Goal: Find specific page/section: Find specific page/section

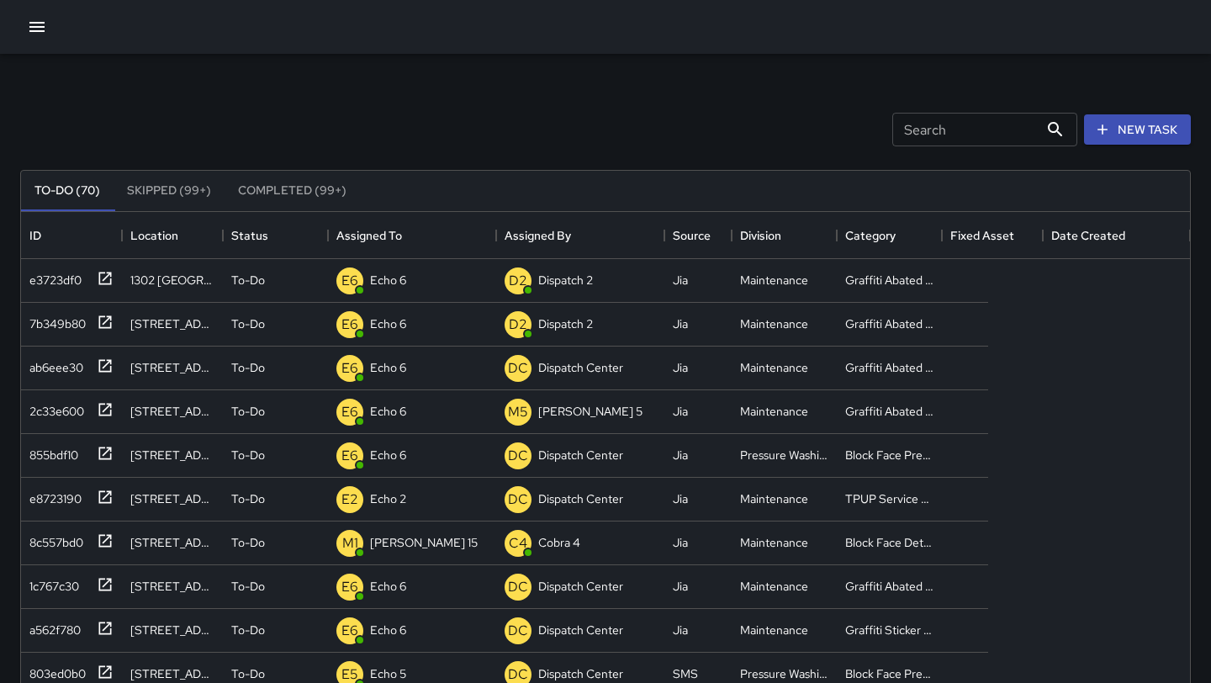
scroll to position [712, 967]
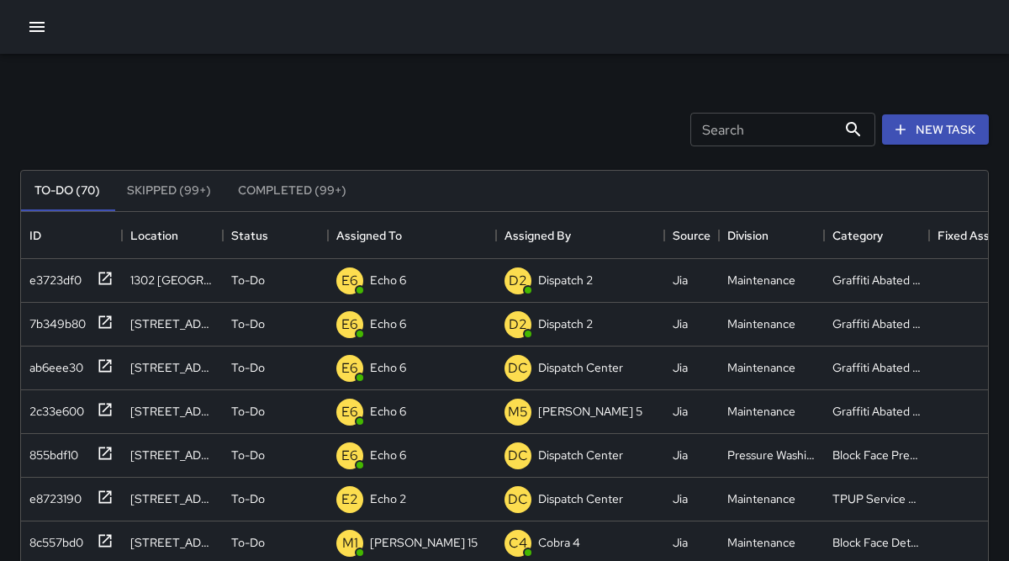
click at [45, 25] on icon "button" at bounding box center [37, 27] width 20 height 20
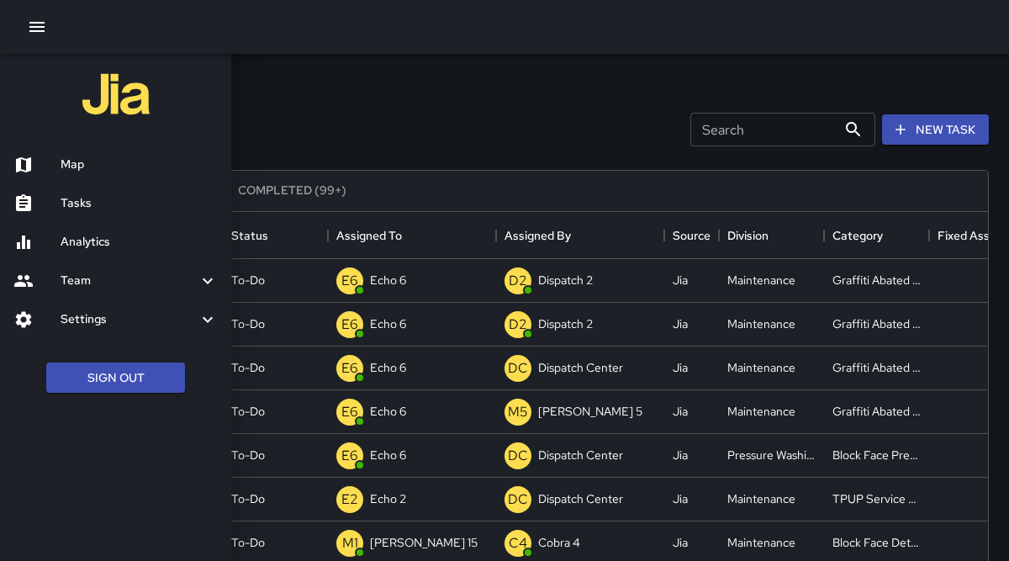
click at [89, 167] on h6 "Map" at bounding box center [139, 165] width 157 height 19
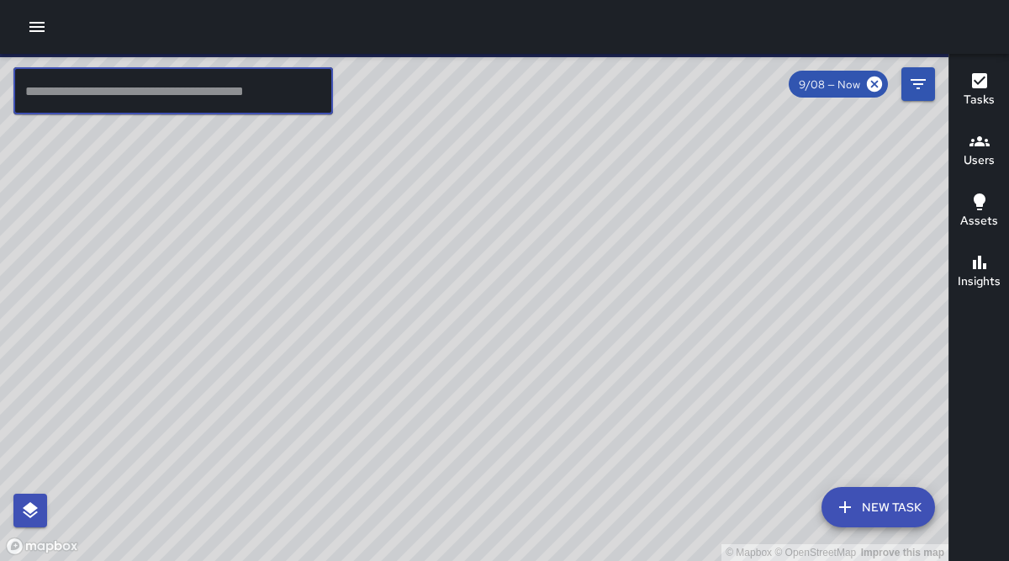
click at [135, 93] on input "text" at bounding box center [173, 90] width 320 height 47
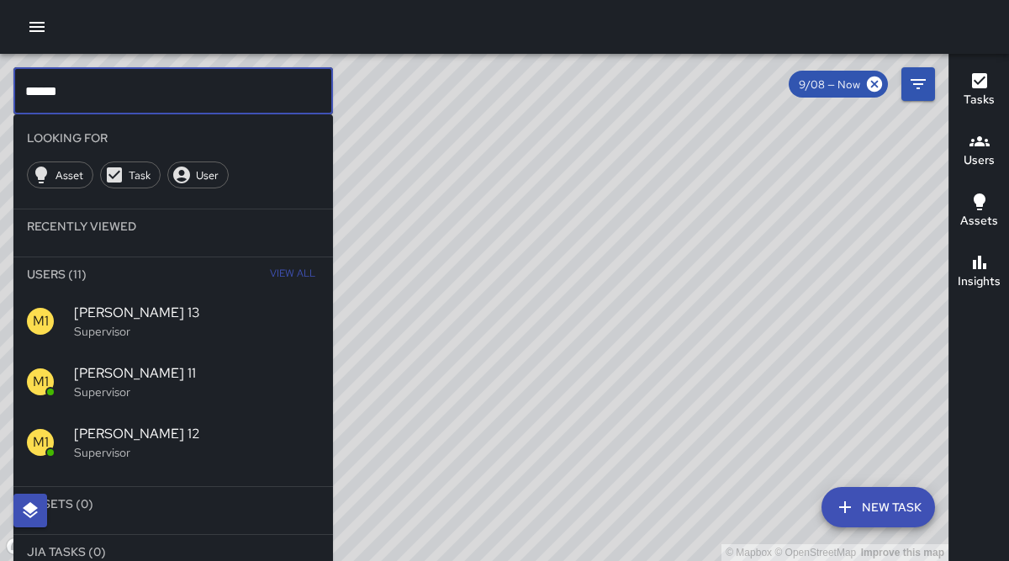
click at [164, 86] on input "******" at bounding box center [173, 90] width 320 height 47
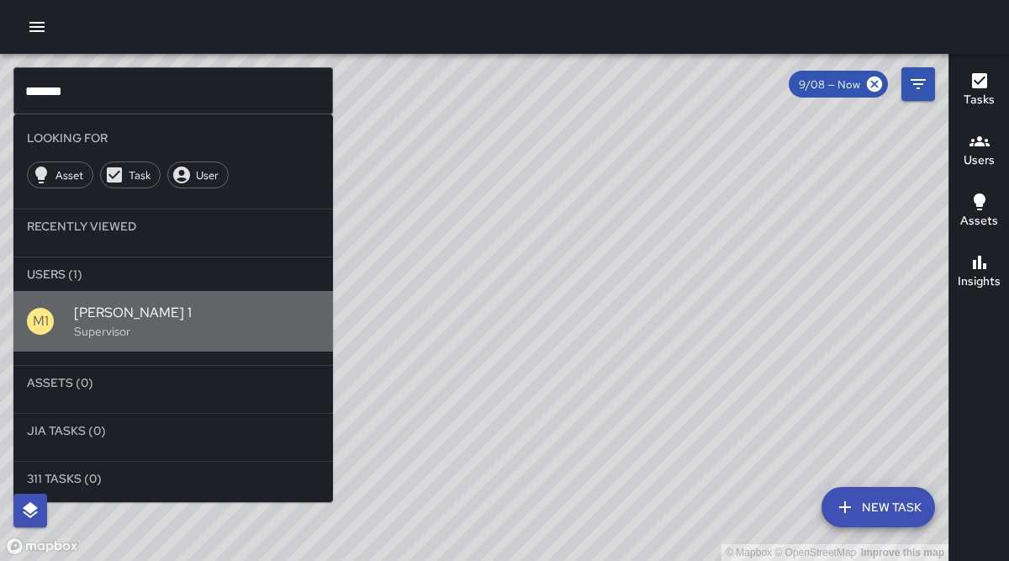
click at [84, 327] on p "Supervisor" at bounding box center [197, 331] width 246 height 17
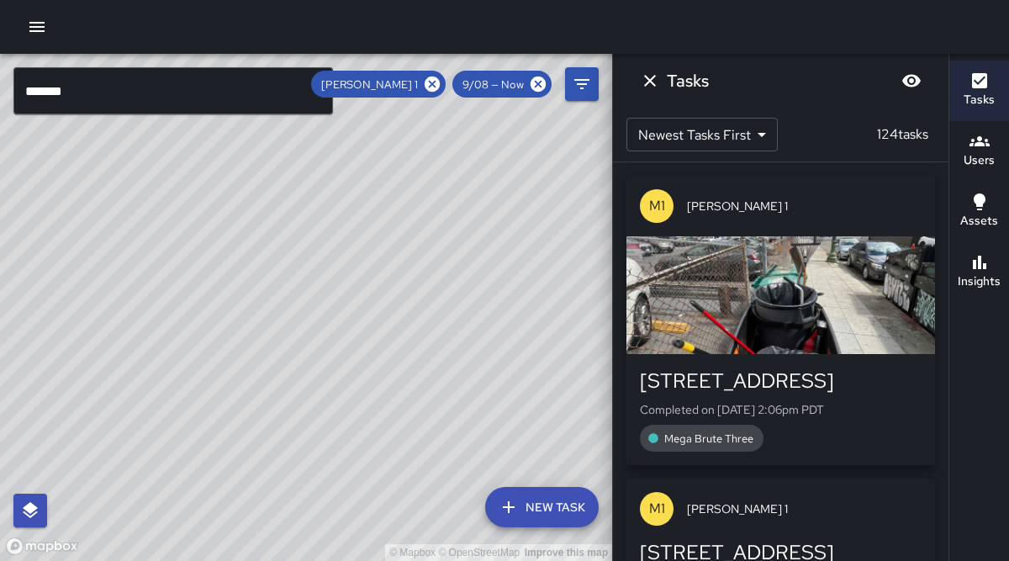
drag, startPoint x: 401, startPoint y: 235, endPoint x: 383, endPoint y: 318, distance: 84.5
click at [383, 318] on div "© Mapbox © OpenStreetMap Improve this map" at bounding box center [306, 307] width 612 height 507
drag, startPoint x: 224, startPoint y: 407, endPoint x: 331, endPoint y: 401, distance: 107.8
click at [331, 401] on div "© Mapbox © OpenStreetMap Improve this map" at bounding box center [306, 307] width 612 height 507
drag, startPoint x: 542, startPoint y: 287, endPoint x: 466, endPoint y: 321, distance: 83.2
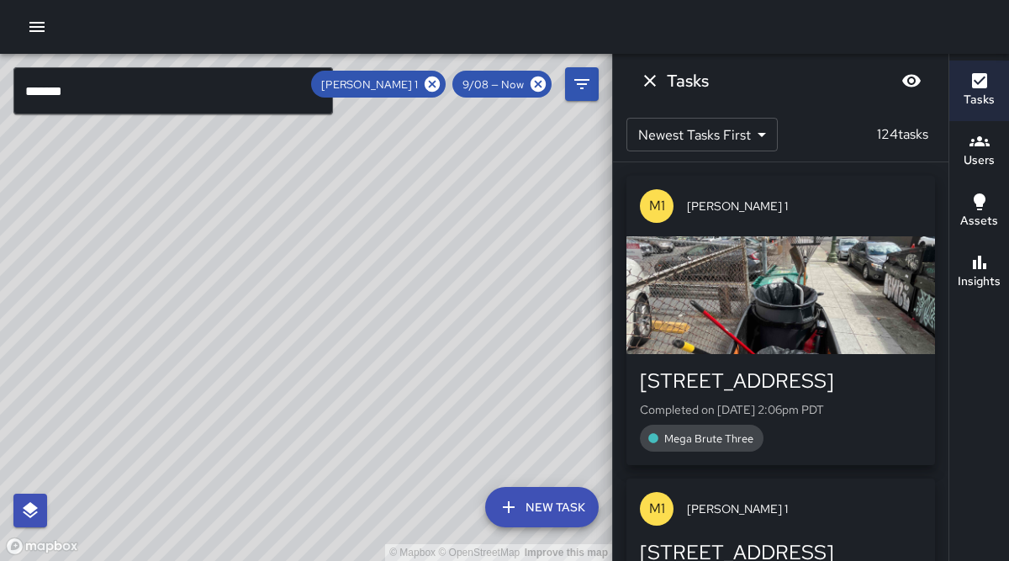
click at [466, 320] on div "© Mapbox © OpenStreetMap Improve this map" at bounding box center [306, 307] width 612 height 507
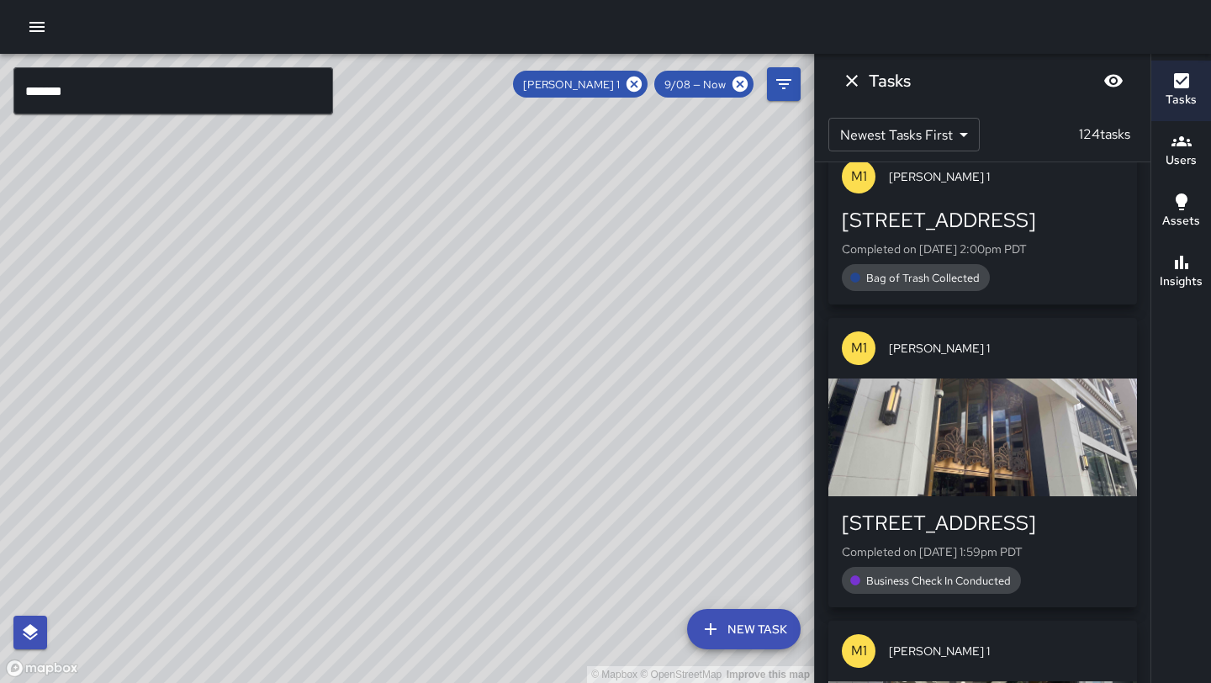
scroll to position [337, 0]
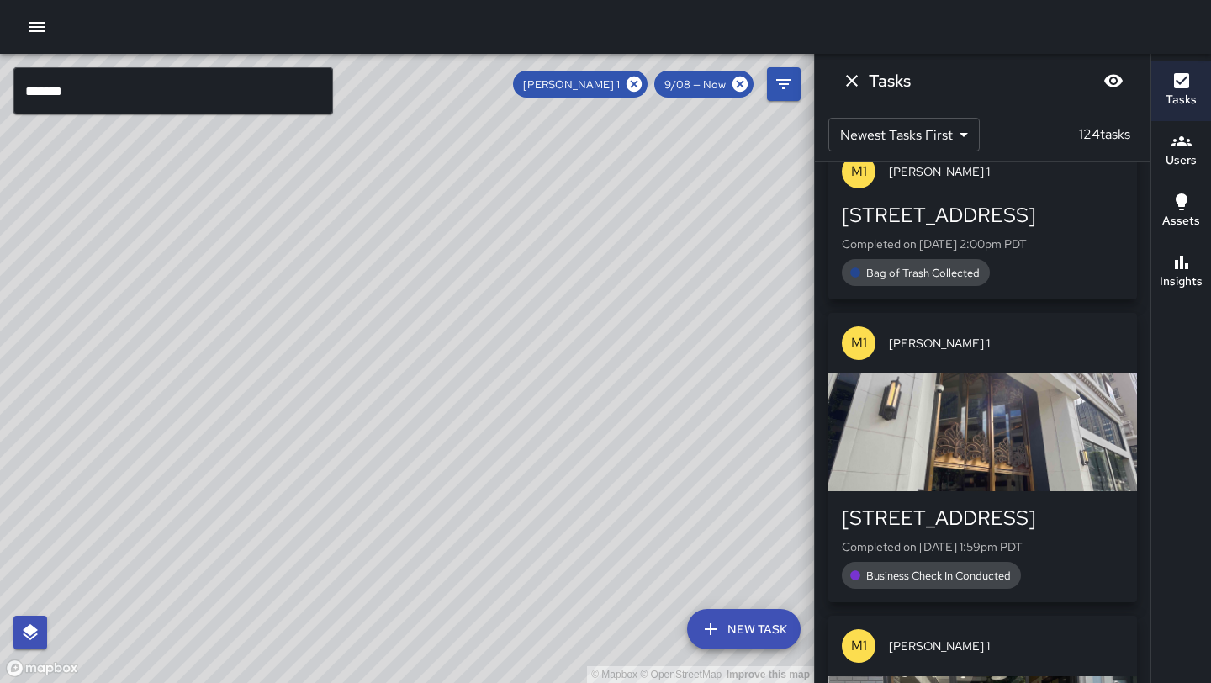
click at [702, 88] on span "9/08 — Now" at bounding box center [695, 84] width 82 height 14
click at [737, 87] on icon at bounding box center [739, 84] width 15 height 15
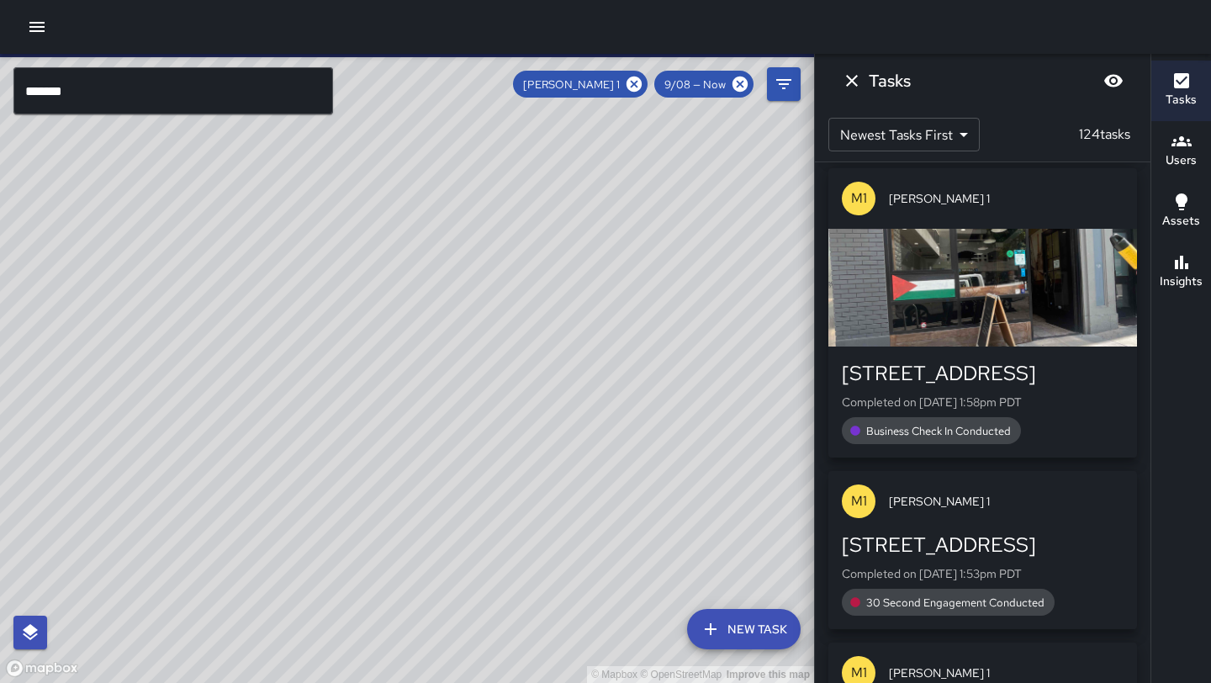
scroll to position [786, 0]
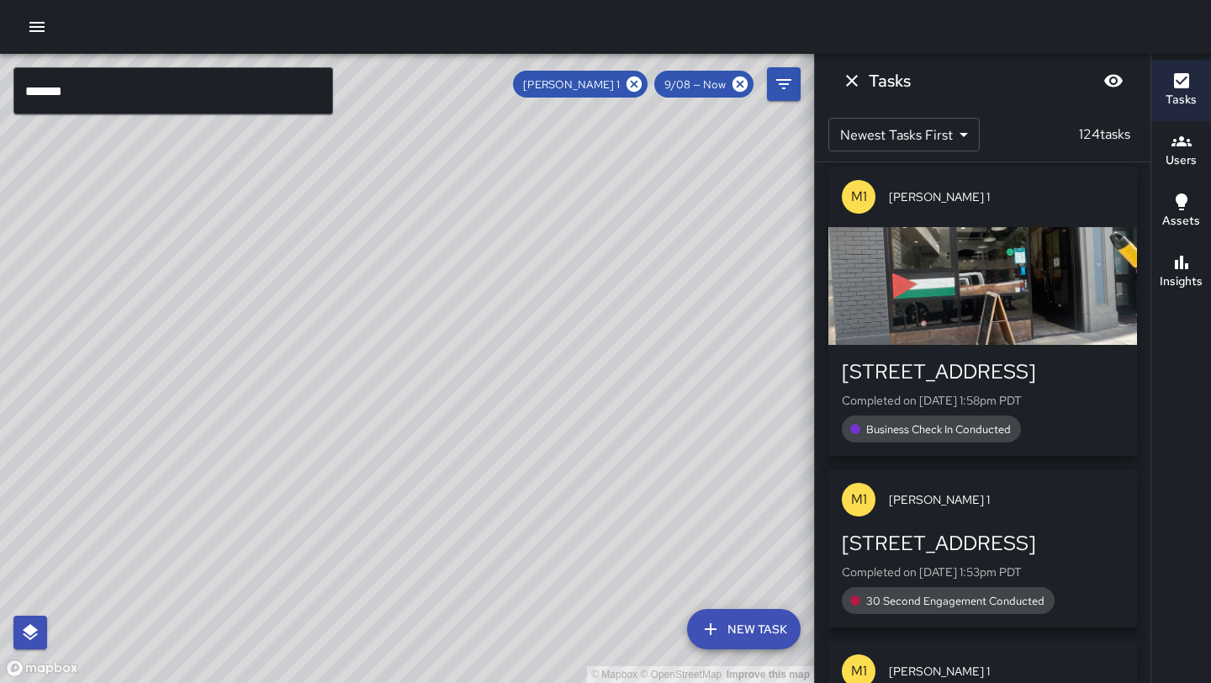
click at [349, 558] on div "© Mapbox © OpenStreetMap Improve this map" at bounding box center [407, 368] width 814 height 629
drag, startPoint x: 336, startPoint y: 541, endPoint x: 228, endPoint y: 653, distance: 155.2
click at [228, 653] on div "© Mapbox © OpenStreetMap Improve this map" at bounding box center [407, 368] width 814 height 629
drag, startPoint x: 288, startPoint y: 531, endPoint x: 478, endPoint y: 329, distance: 277.8
click at [478, 325] on div "© Mapbox © OpenStreetMap Improve this map" at bounding box center [407, 368] width 814 height 629
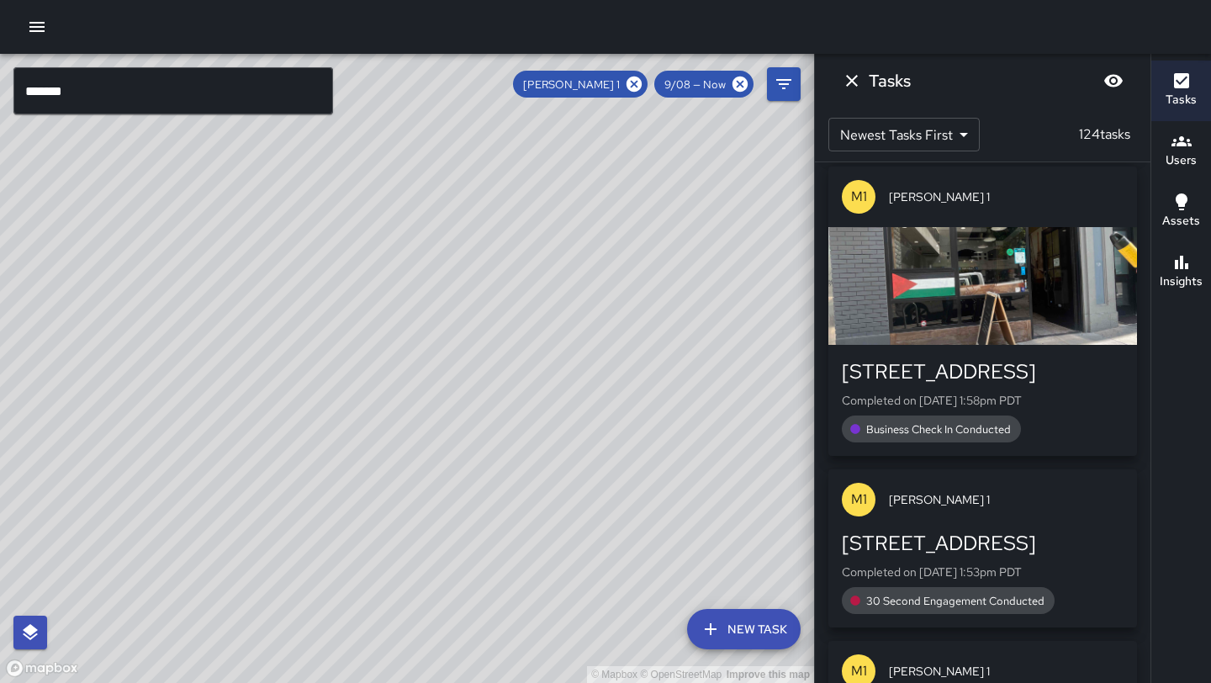
drag, startPoint x: 464, startPoint y: 275, endPoint x: 336, endPoint y: 448, distance: 215.3
click at [336, 448] on div "© Mapbox © OpenStreetMap Improve this map" at bounding box center [407, 368] width 814 height 629
drag, startPoint x: 402, startPoint y: 446, endPoint x: 402, endPoint y: 304, distance: 141.3
click at [401, 303] on div "© Mapbox © OpenStreetMap Improve this map" at bounding box center [407, 368] width 814 height 629
drag, startPoint x: 311, startPoint y: 451, endPoint x: 287, endPoint y: 470, distance: 31.1
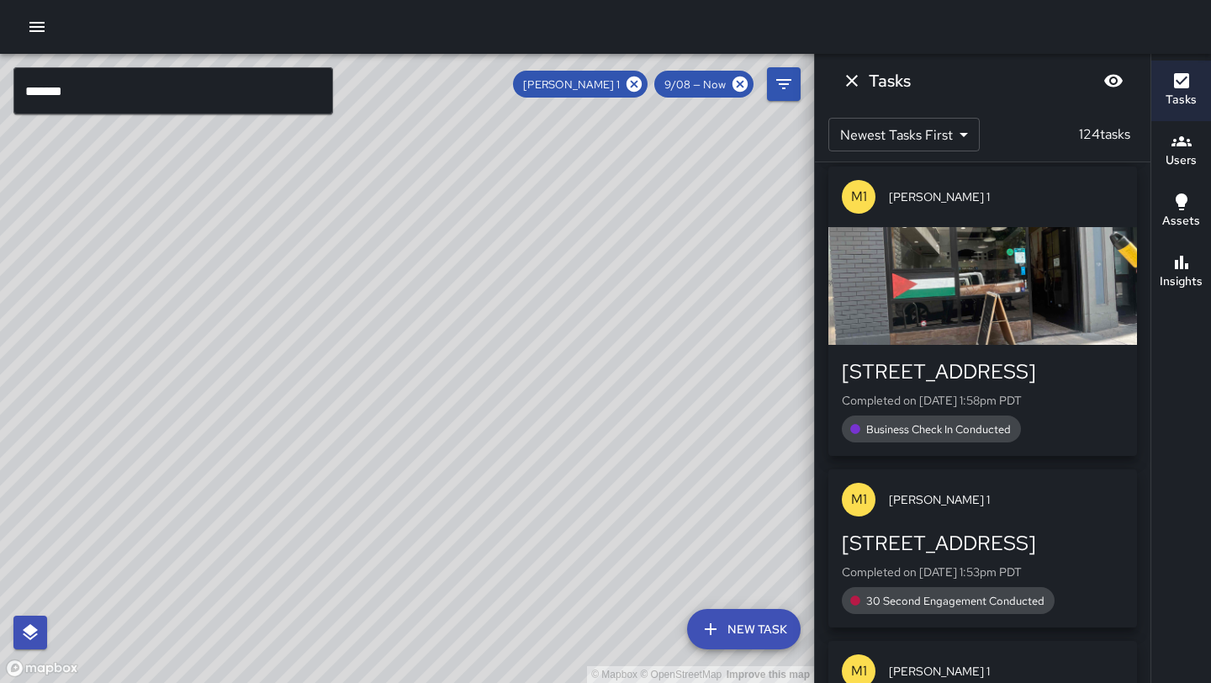
click at [287, 470] on div "© Mapbox © OpenStreetMap Improve this map" at bounding box center [407, 368] width 814 height 629
click at [632, 90] on icon at bounding box center [633, 84] width 15 height 15
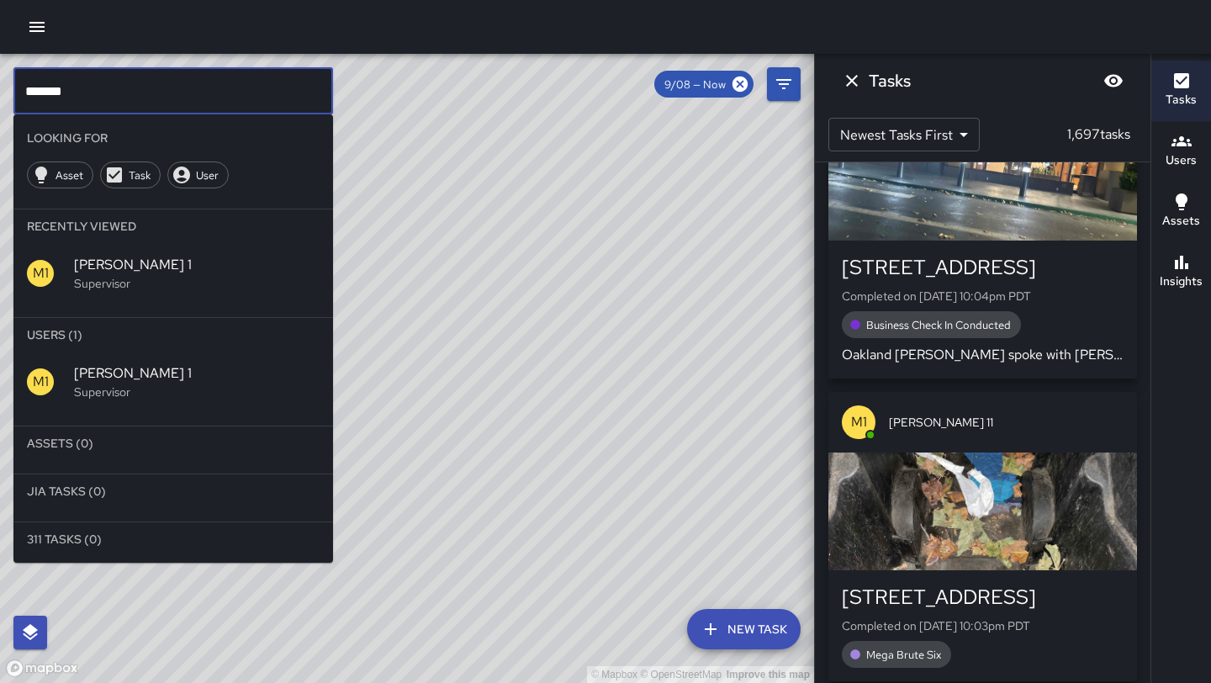
click at [186, 98] on input "******" at bounding box center [173, 90] width 320 height 47
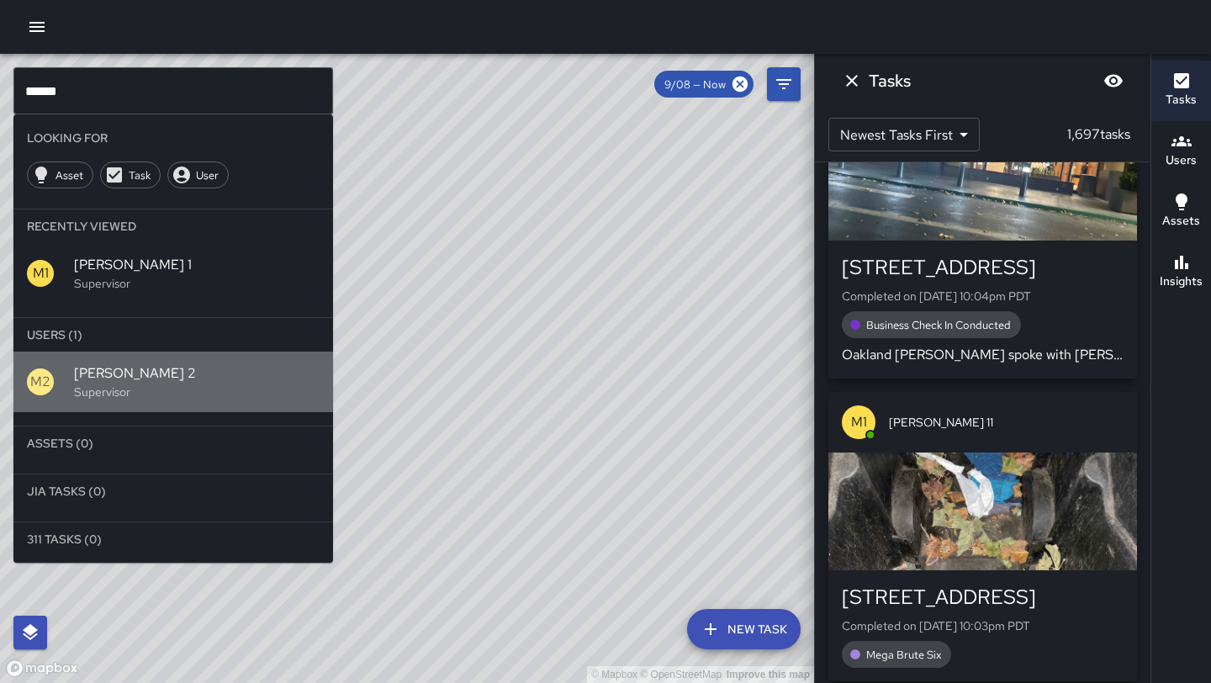
click at [111, 390] on p "Supervisor" at bounding box center [197, 391] width 246 height 17
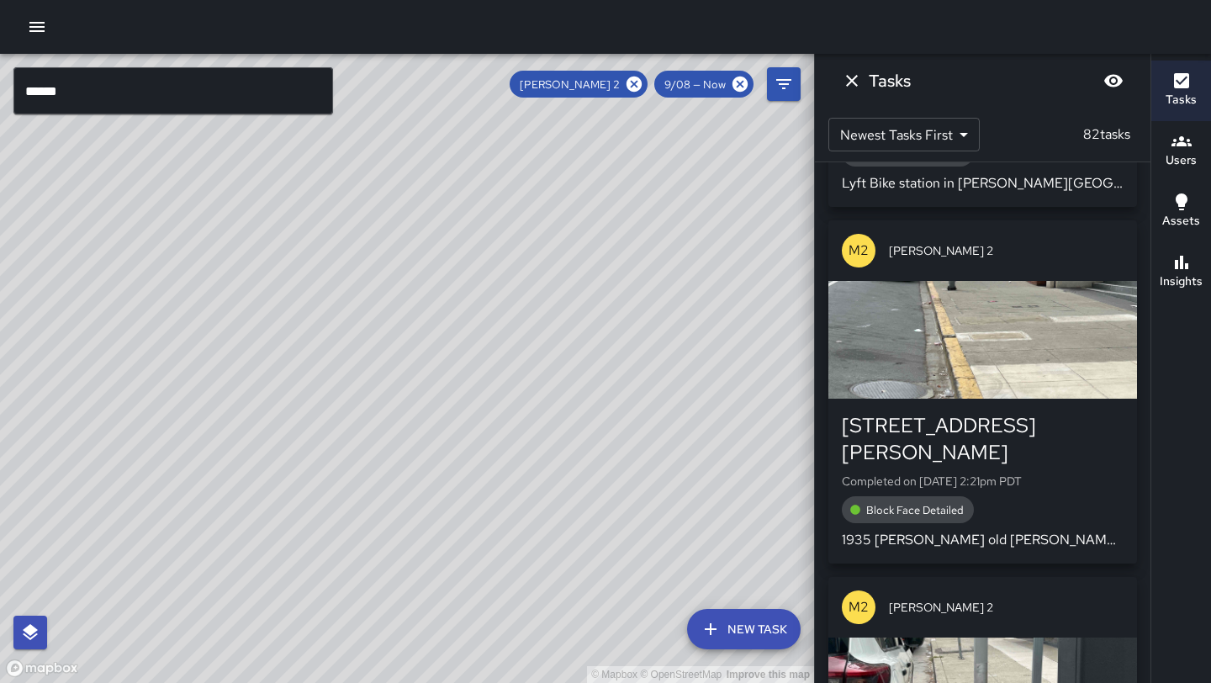
drag, startPoint x: 455, startPoint y: 259, endPoint x: 359, endPoint y: 518, distance: 276.2
click at [359, 518] on div "© Mapbox © OpenStreetMap Improve this map" at bounding box center [407, 368] width 814 height 629
drag, startPoint x: 529, startPoint y: 373, endPoint x: 473, endPoint y: 438, distance: 85.3
click at [473, 438] on div "© Mapbox © OpenStreetMap Improve this map" at bounding box center [407, 368] width 814 height 629
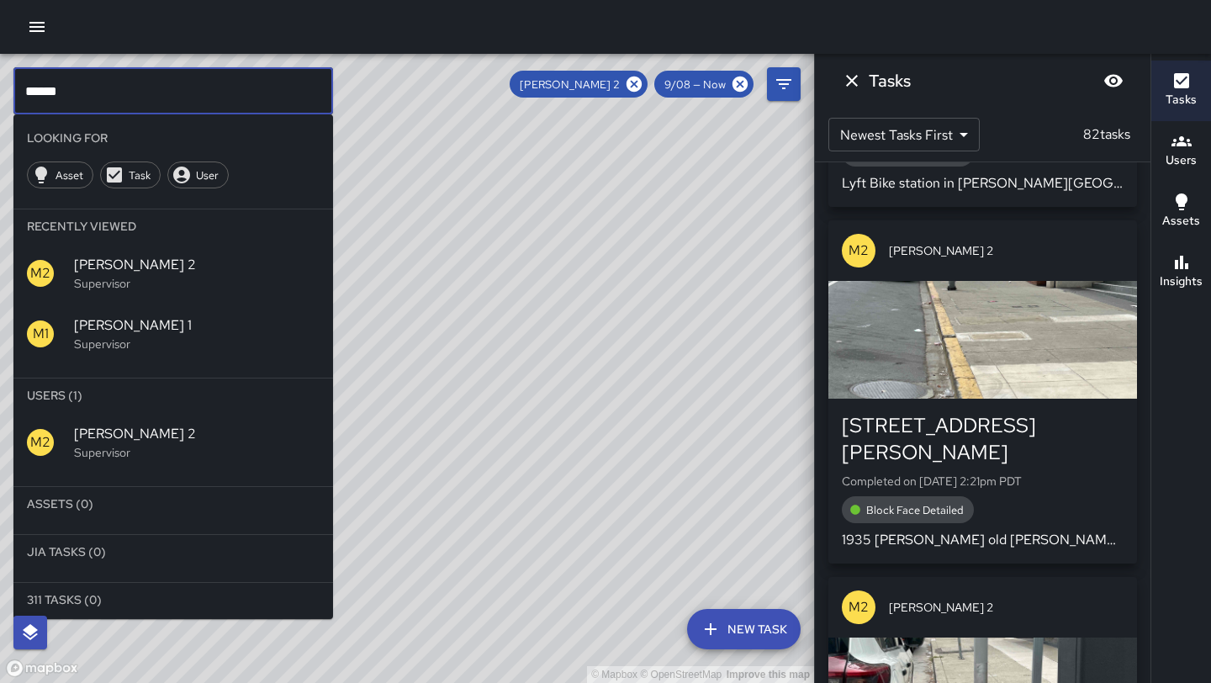
click at [184, 99] on input "******" at bounding box center [173, 90] width 320 height 47
type input "*"
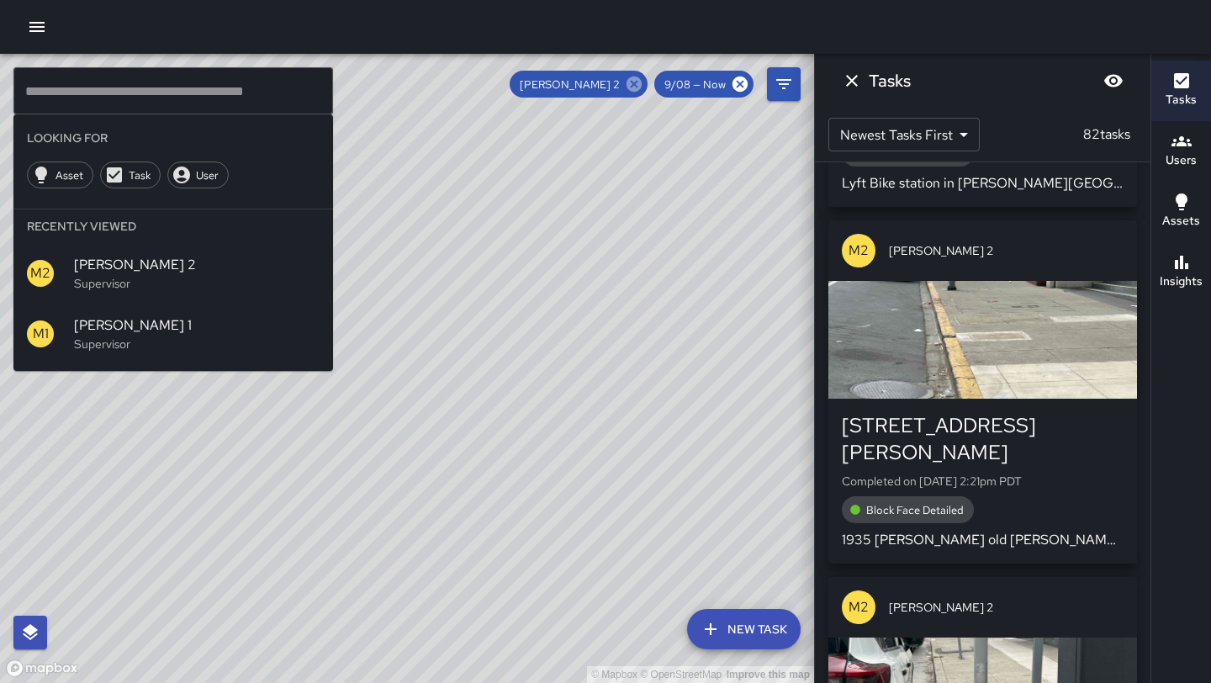
click at [641, 84] on icon at bounding box center [633, 84] width 15 height 15
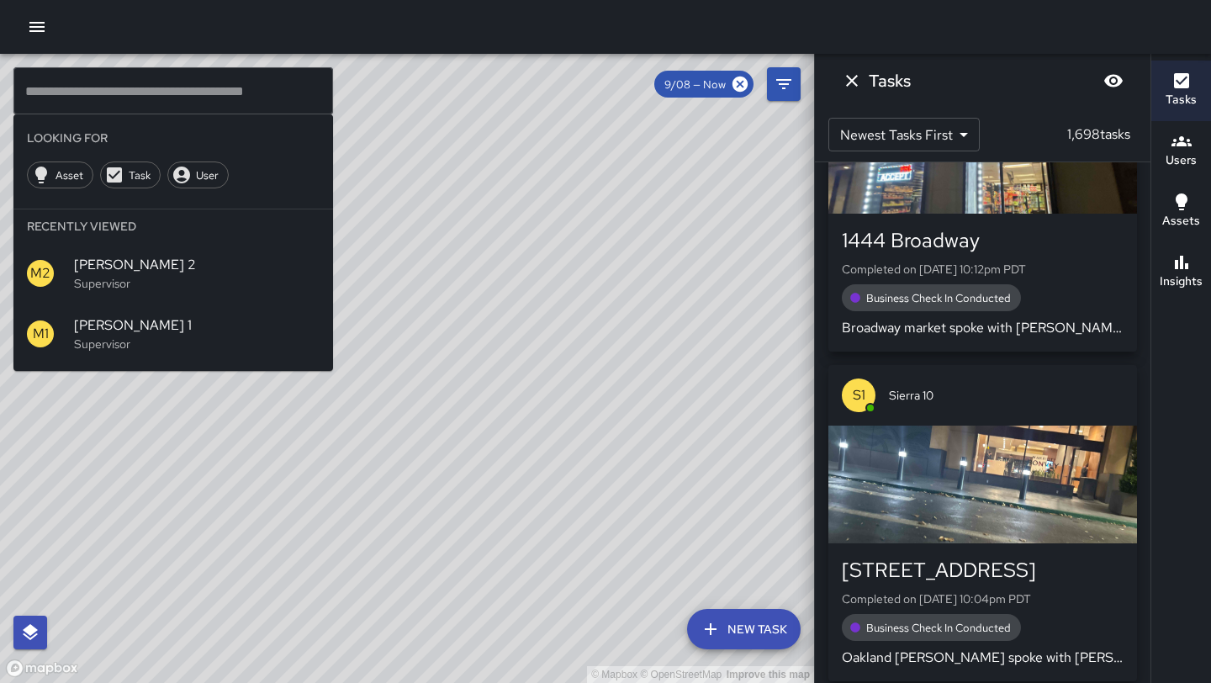
drag, startPoint x: 419, startPoint y: 311, endPoint x: 563, endPoint y: 242, distance: 160.2
click at [563, 242] on div "© Mapbox © OpenStreetMap Improve this map" at bounding box center [407, 368] width 814 height 629
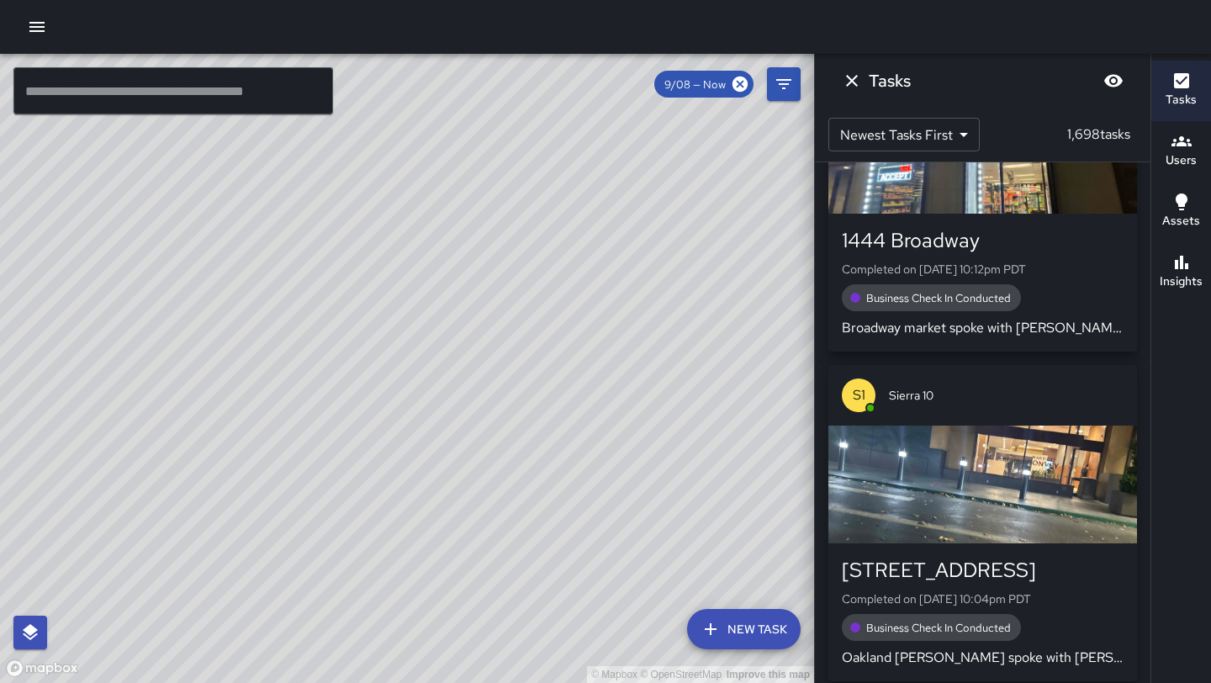
drag, startPoint x: 395, startPoint y: 570, endPoint x: 397, endPoint y: 506, distance: 63.9
click at [397, 506] on div "© Mapbox © OpenStreetMap Improve this map" at bounding box center [407, 368] width 814 height 629
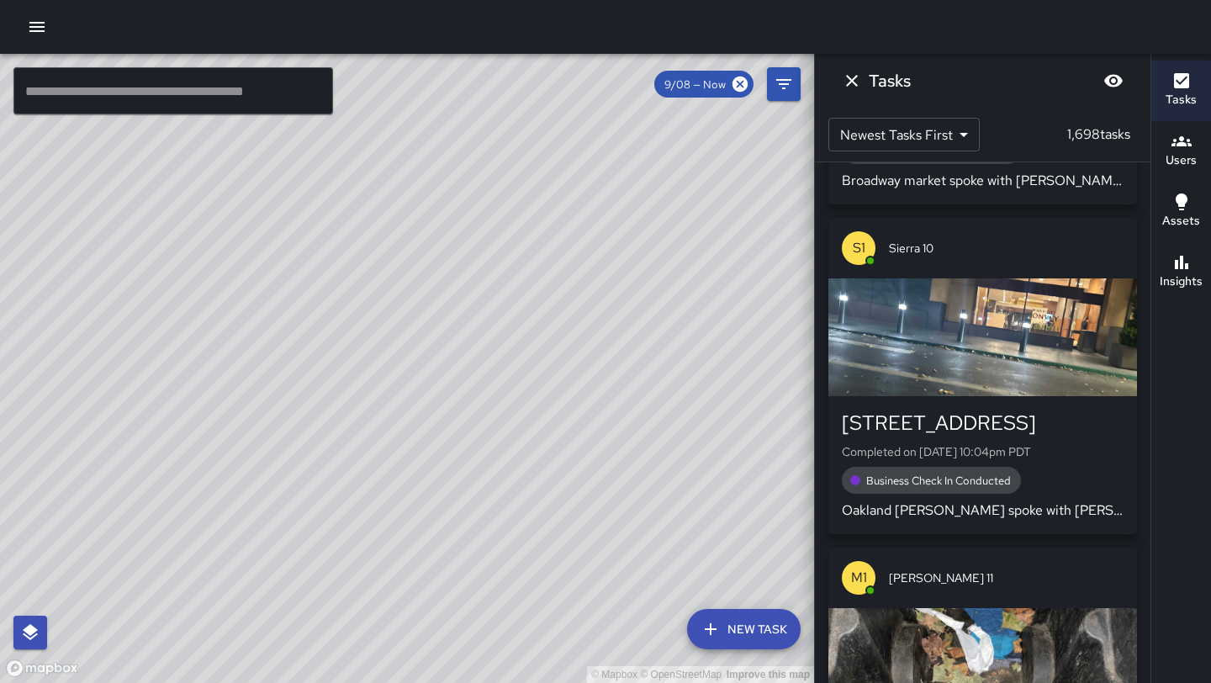
scroll to position [936, 0]
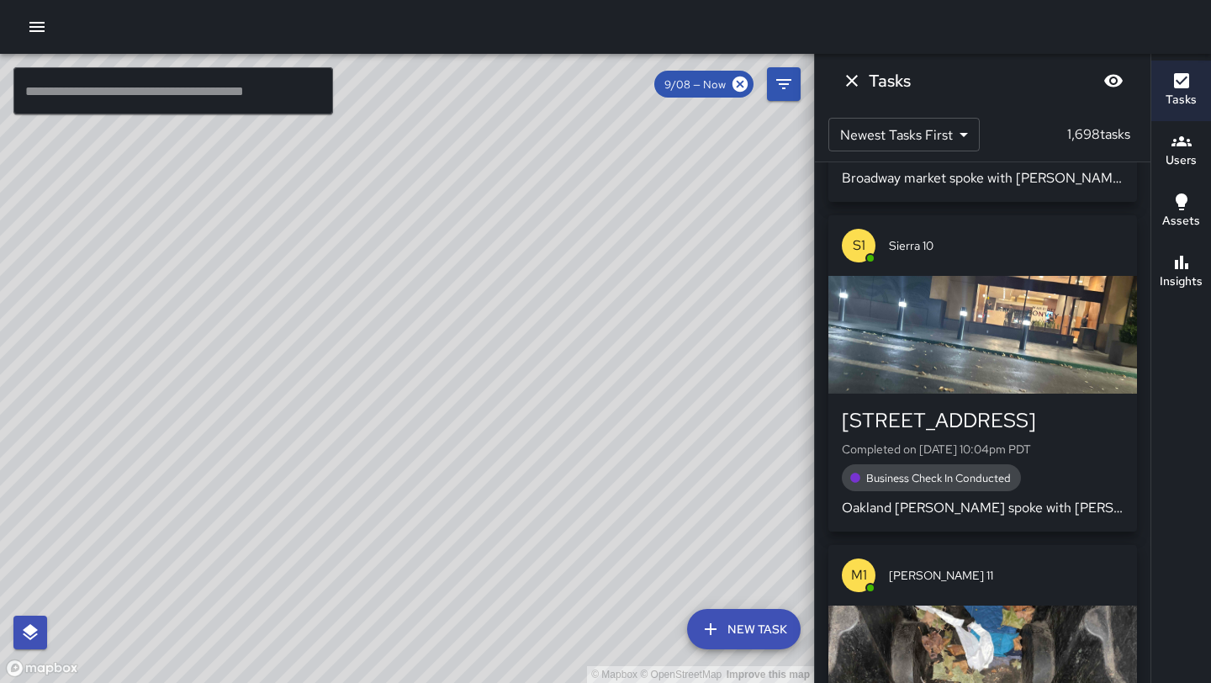
drag, startPoint x: 568, startPoint y: 305, endPoint x: 455, endPoint y: 494, distance: 219.5
click at [455, 494] on div "© Mapbox © OpenStreetMap Improve this map" at bounding box center [407, 368] width 814 height 629
drag, startPoint x: 523, startPoint y: 426, endPoint x: 573, endPoint y: 278, distance: 156.9
click at [573, 278] on div "© Mapbox © OpenStreetMap Improve this map" at bounding box center [407, 368] width 814 height 629
drag, startPoint x: 632, startPoint y: 245, endPoint x: 449, endPoint y: 329, distance: 201.7
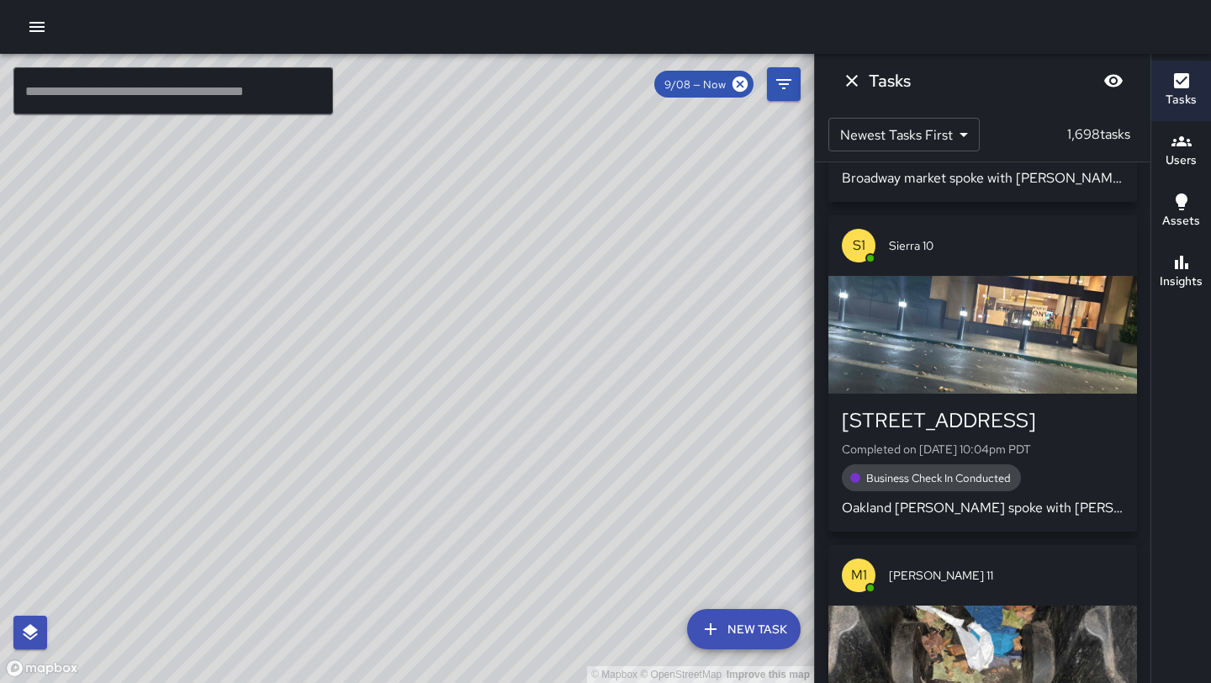
click at [449, 329] on div "© Mapbox © OpenStreetMap Improve this map" at bounding box center [407, 368] width 814 height 629
drag, startPoint x: 223, startPoint y: 635, endPoint x: 325, endPoint y: 634, distance: 101.8
click at [325, 634] on div "© Mapbox © OpenStreetMap Improve this map" at bounding box center [407, 368] width 814 height 629
drag, startPoint x: 339, startPoint y: 446, endPoint x: 471, endPoint y: 221, distance: 260.5
click at [471, 221] on div "© Mapbox © OpenStreetMap Improve this map" at bounding box center [407, 368] width 814 height 629
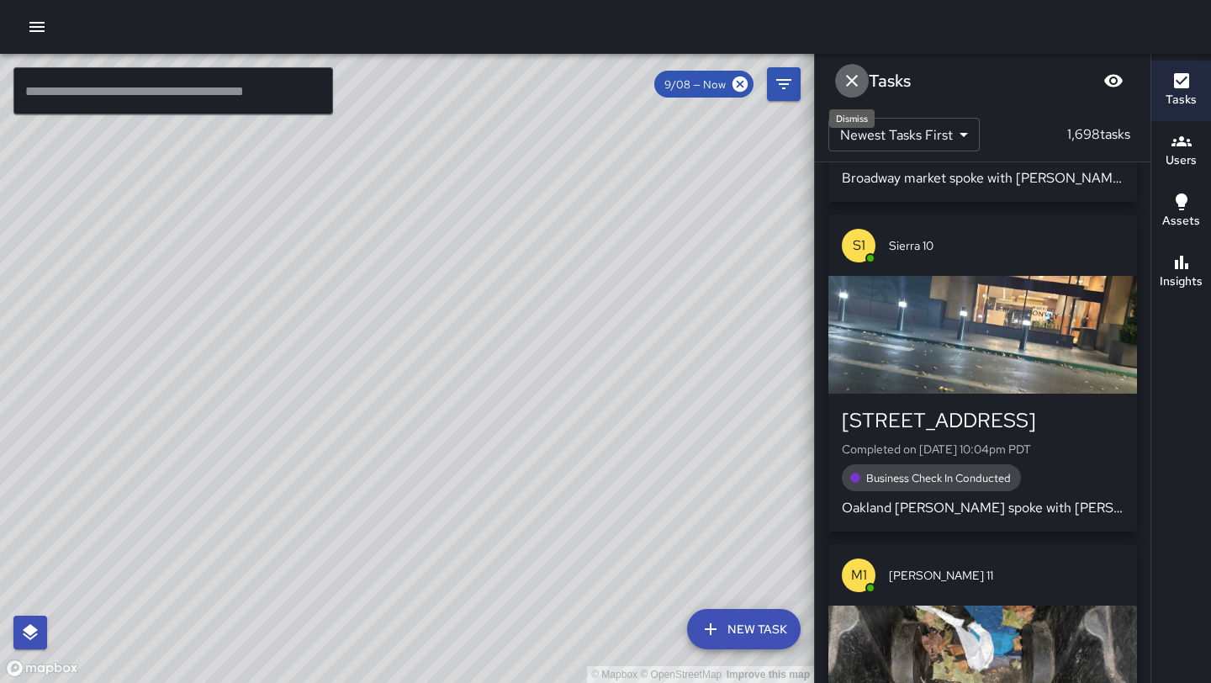
click at [861, 84] on icon "Dismiss" at bounding box center [852, 81] width 20 height 20
